Goal: Information Seeking & Learning: Check status

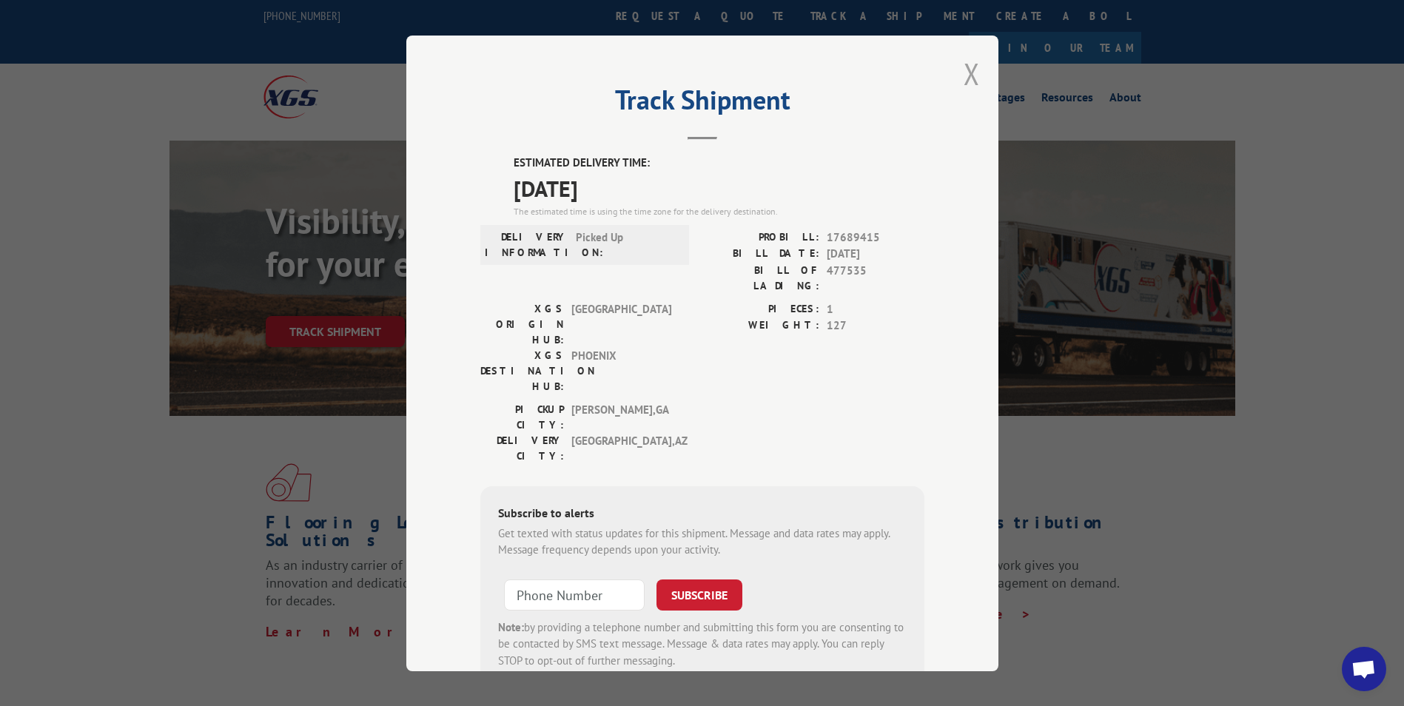
click at [963, 71] on button "Close modal" at bounding box center [971, 73] width 16 height 39
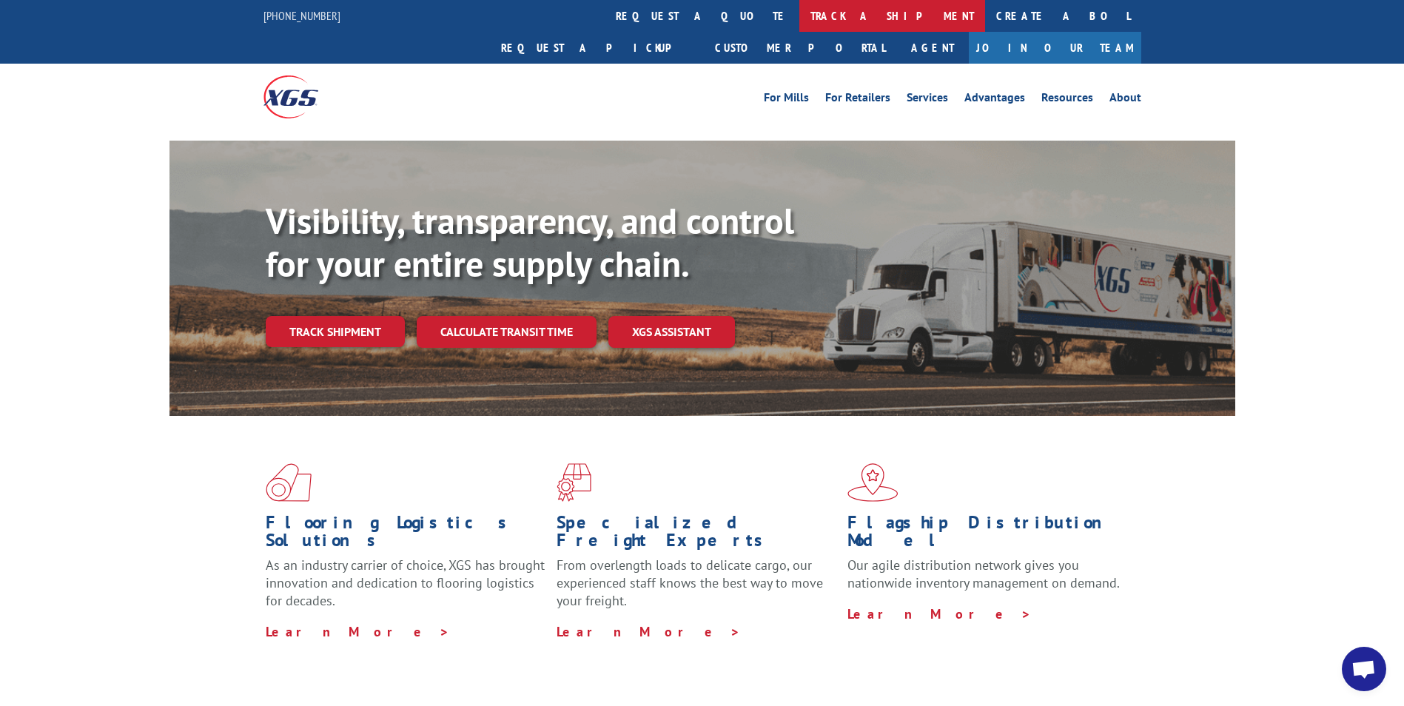
click at [799, 9] on link "track a shipment" at bounding box center [892, 16] width 186 height 32
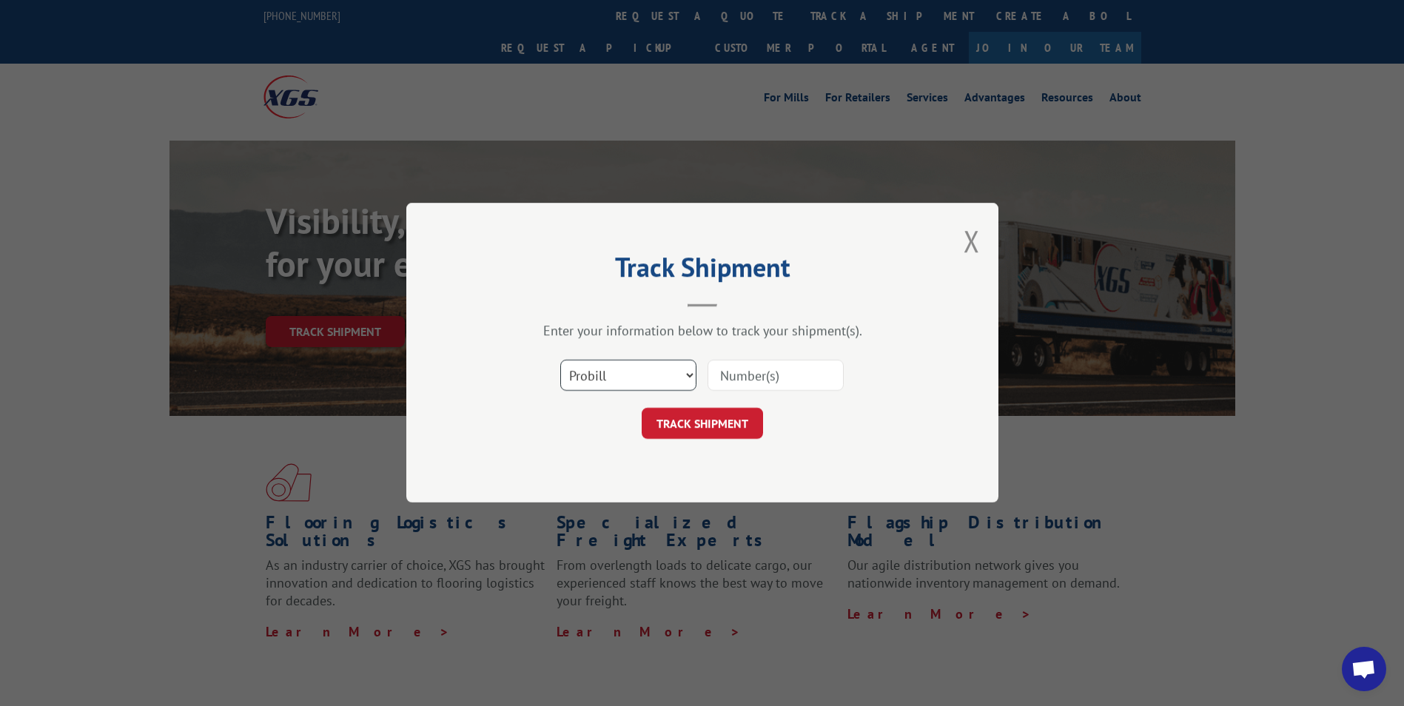
click at [629, 378] on select "Select category... Probill BOL PO" at bounding box center [628, 375] width 136 height 31
select select "po"
click at [560, 360] on select "Select category... Probill BOL PO" at bounding box center [628, 375] width 136 height 31
drag, startPoint x: 730, startPoint y: 375, endPoint x: 719, endPoint y: 374, distance: 10.5
paste input "74508178"
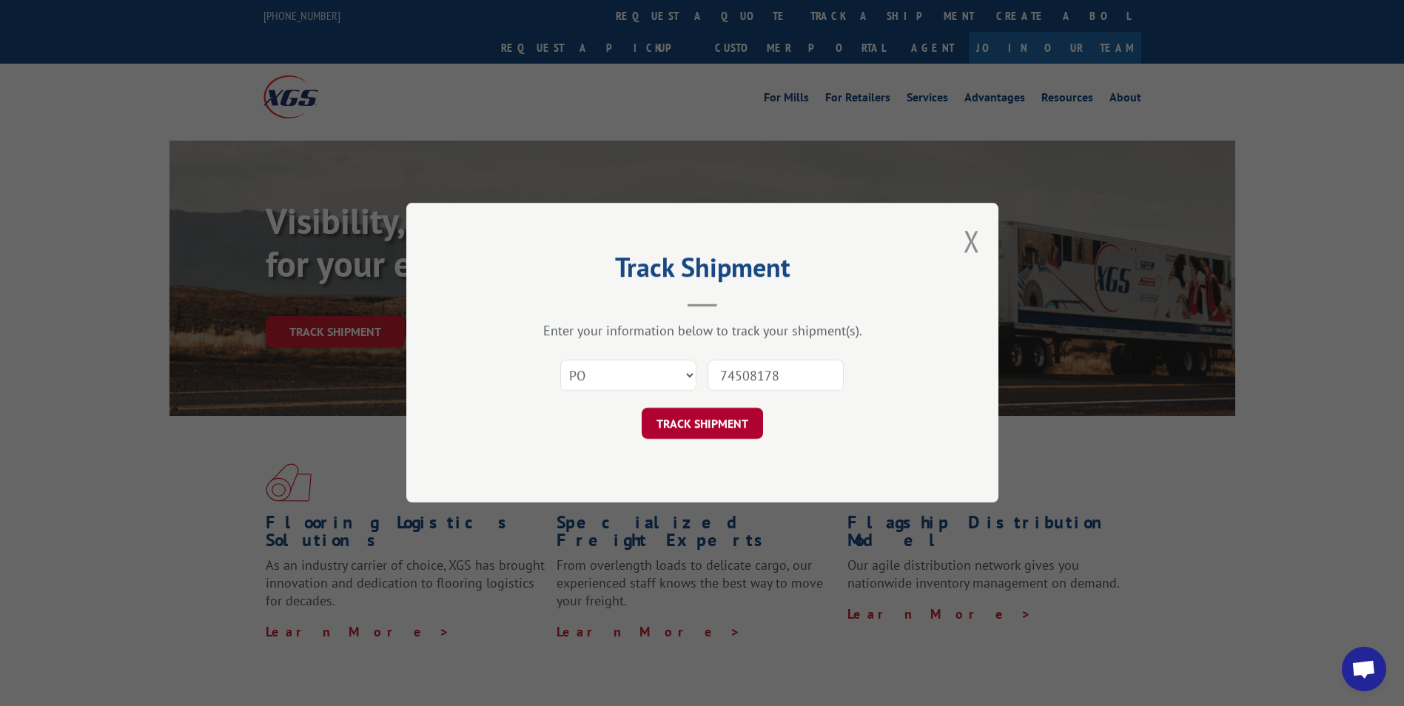
type input "74508178"
click at [675, 420] on button "TRACK SHIPMENT" at bounding box center [701, 423] width 121 height 31
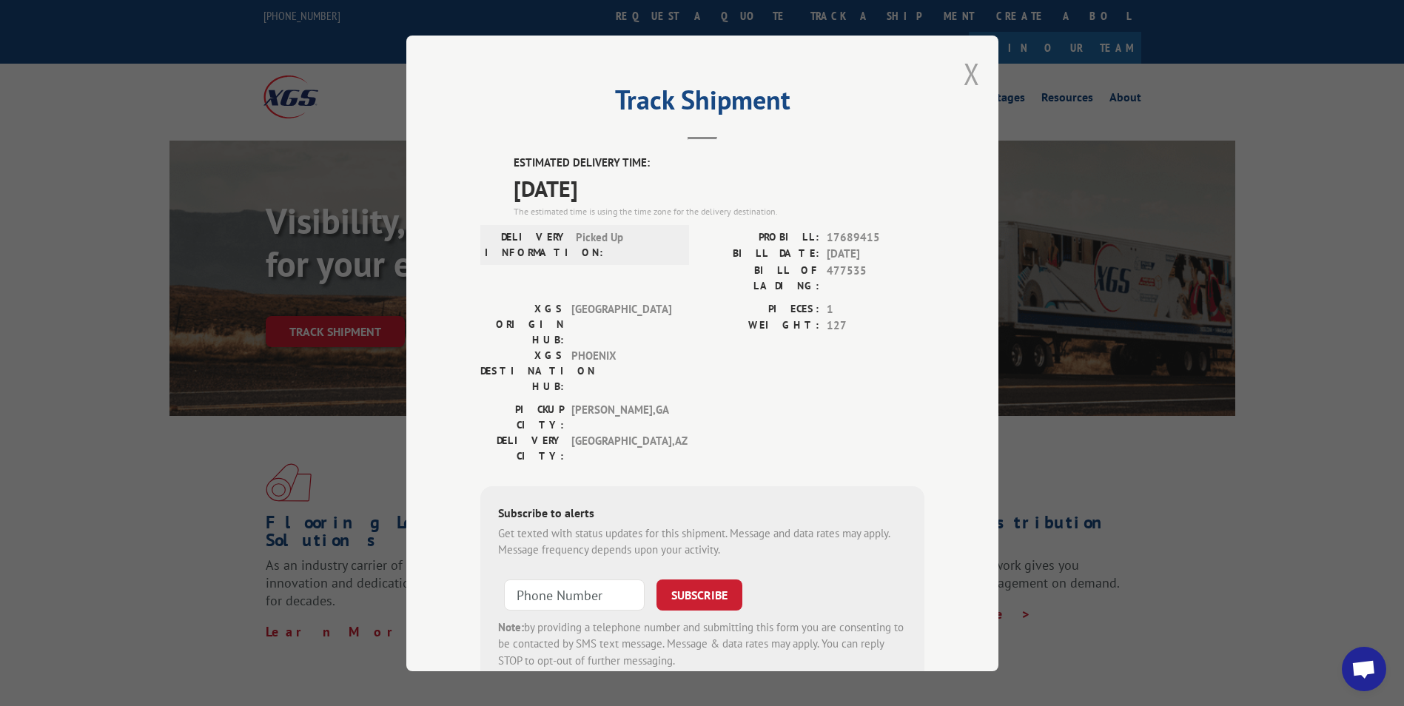
click at [966, 75] on button "Close modal" at bounding box center [971, 73] width 16 height 39
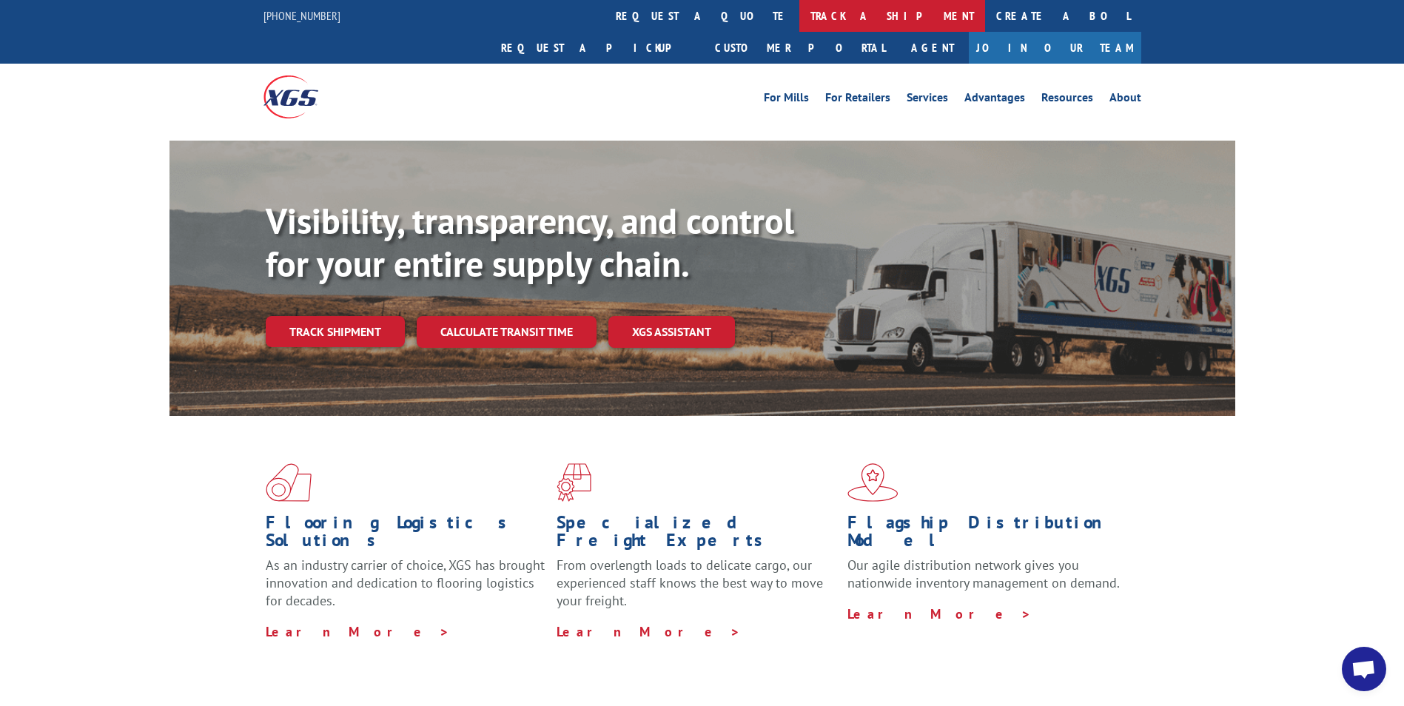
click at [799, 20] on link "track a shipment" at bounding box center [892, 16] width 186 height 32
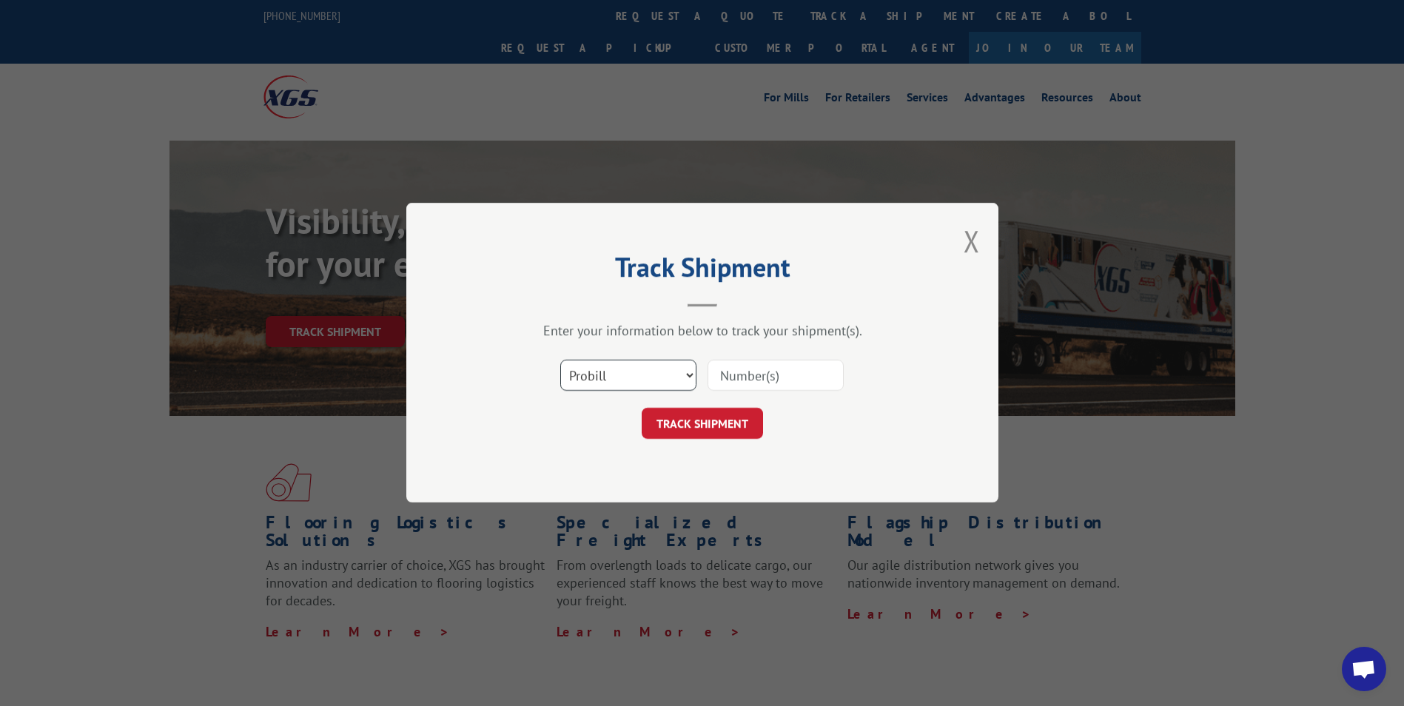
click at [639, 383] on select "Select category... Probill BOL PO" at bounding box center [628, 375] width 136 height 31
select select "po"
click at [560, 360] on select "Select category... Probill BOL PO" at bounding box center [628, 375] width 136 height 31
click at [748, 371] on input at bounding box center [775, 375] width 136 height 31
paste input "74508178"
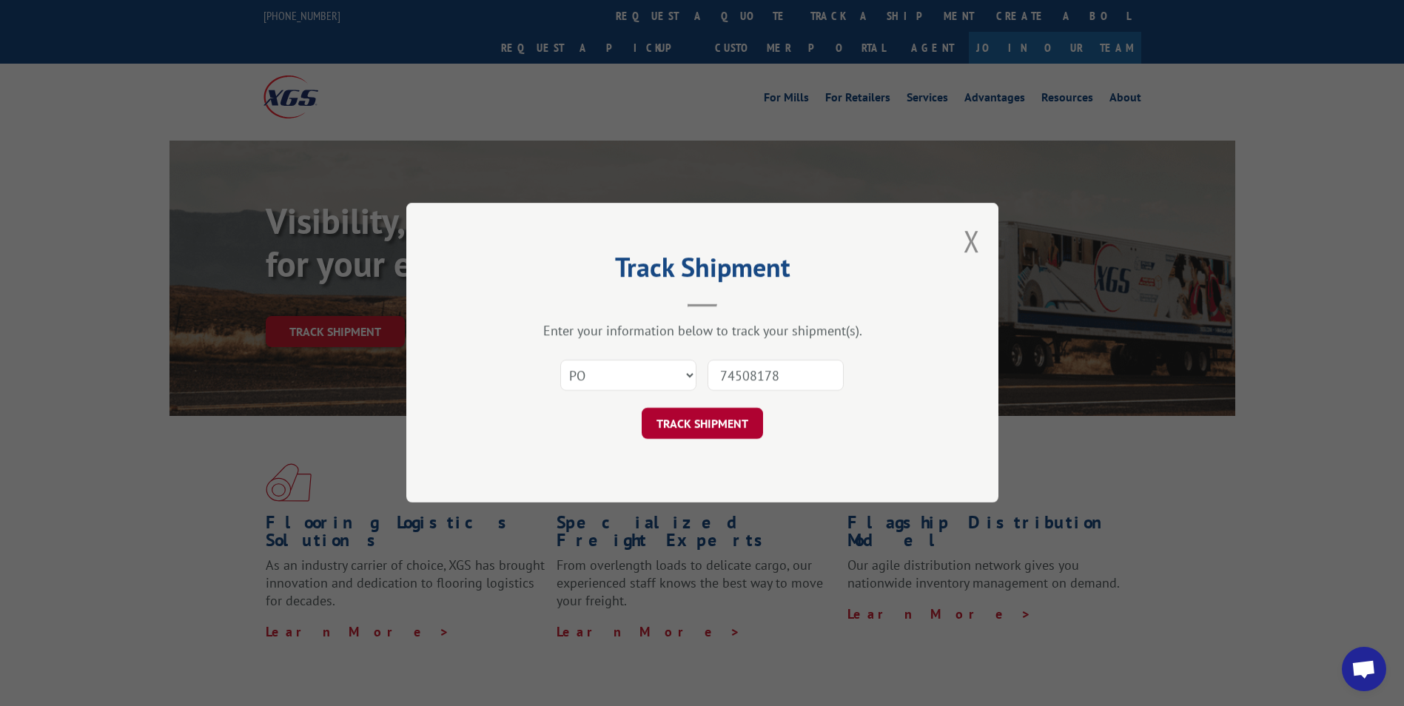
type input "74508178"
click at [715, 434] on button "TRACK SHIPMENT" at bounding box center [701, 423] width 121 height 31
